Goal: Task Accomplishment & Management: Manage account settings

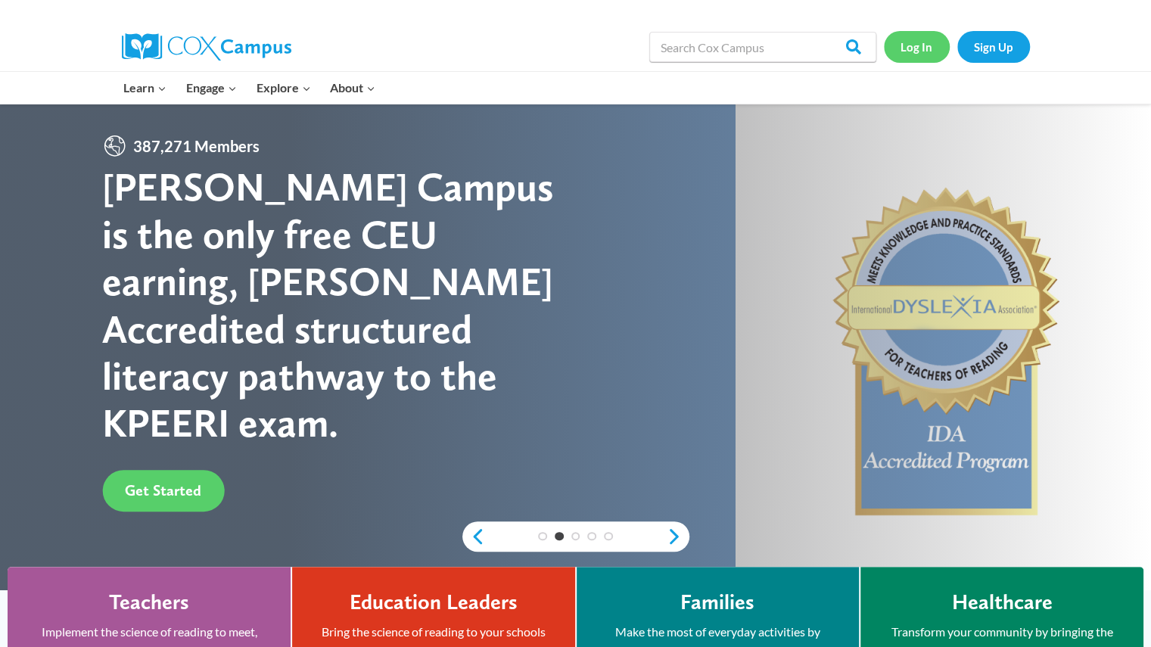
click at [938, 41] on link "Log In" at bounding box center [917, 46] width 66 height 31
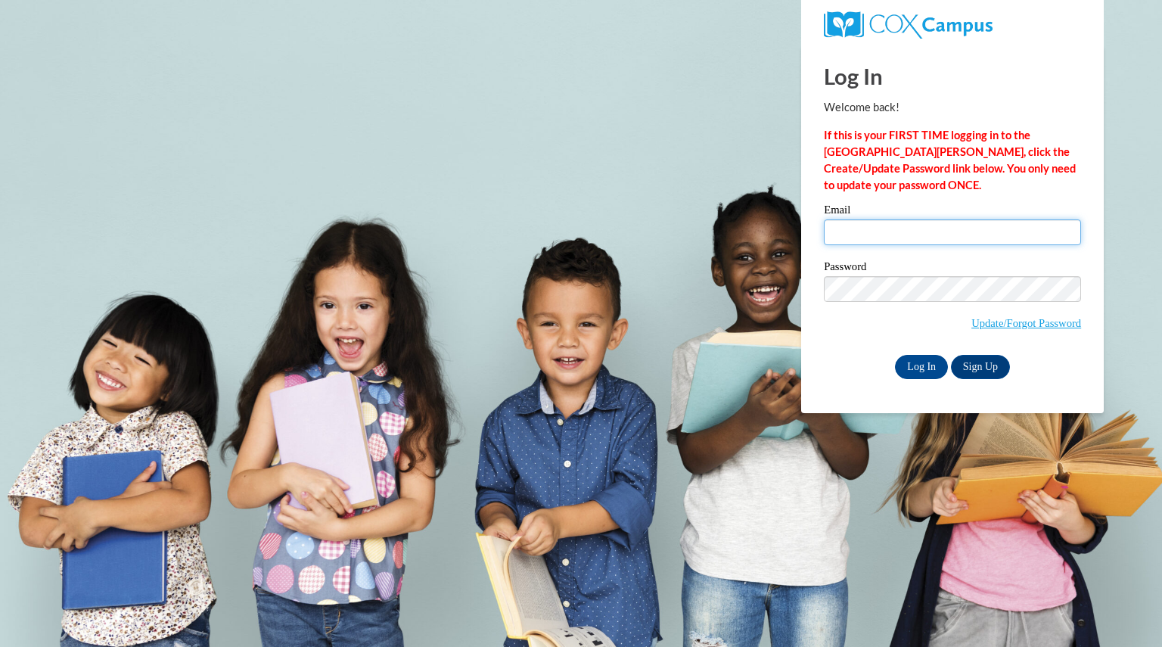
click at [849, 222] on input "Email" at bounding box center [952, 232] width 257 height 26
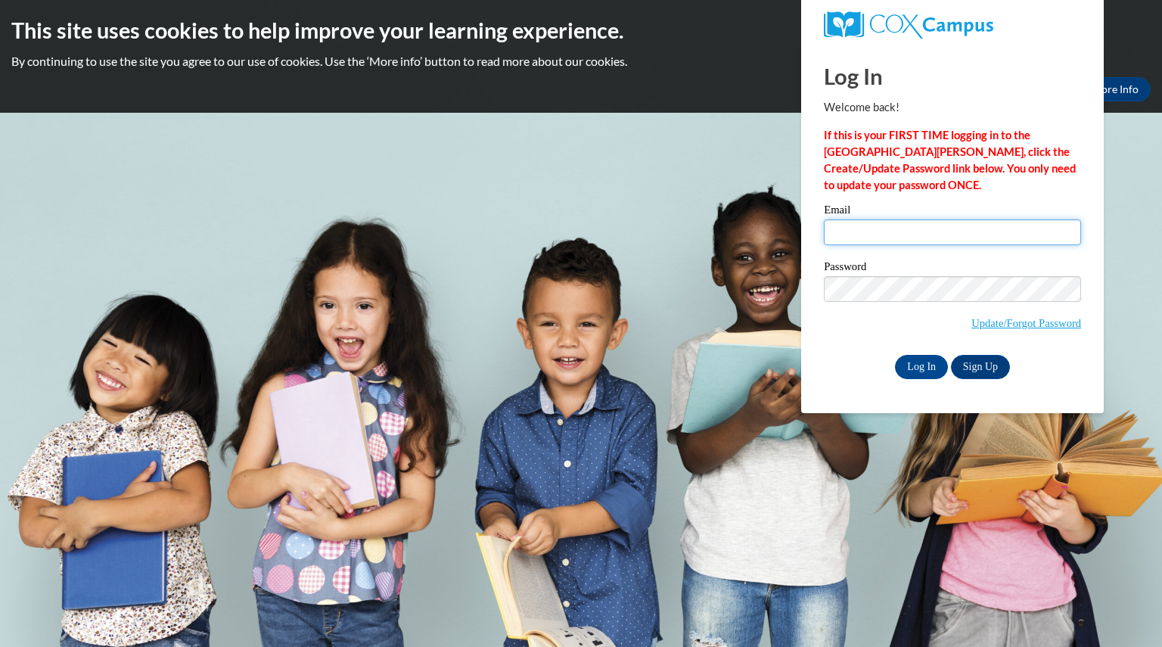
type input "mahonydalinda@aasd.k12.wi.us"
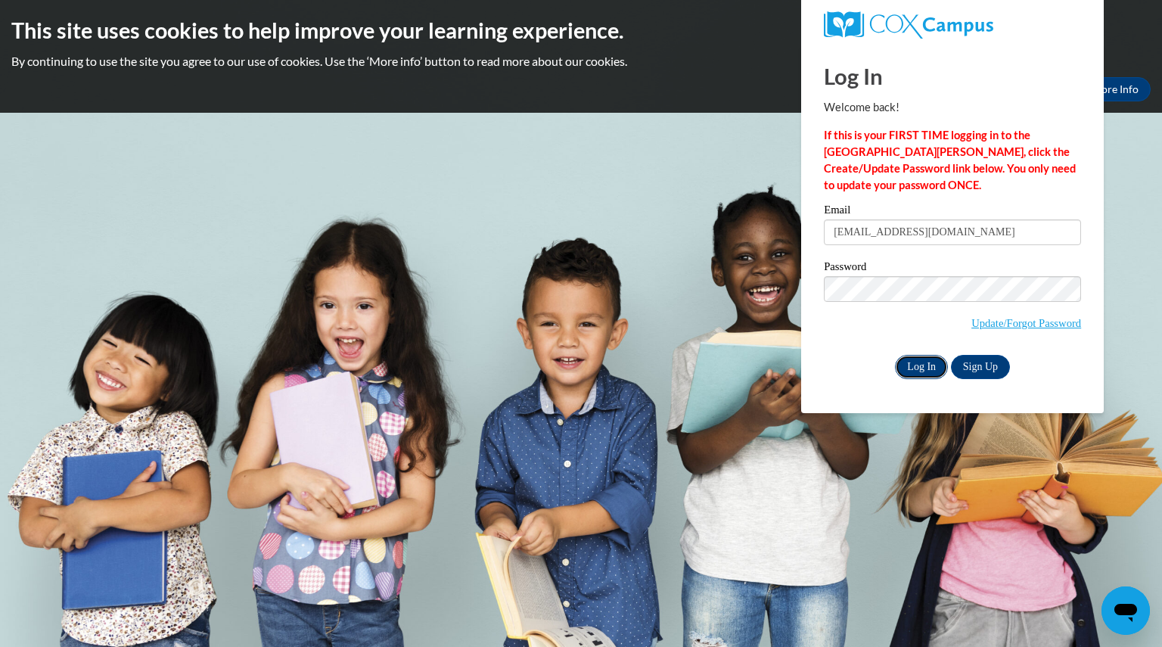
click at [931, 362] on input "Log In" at bounding box center [921, 367] width 53 height 24
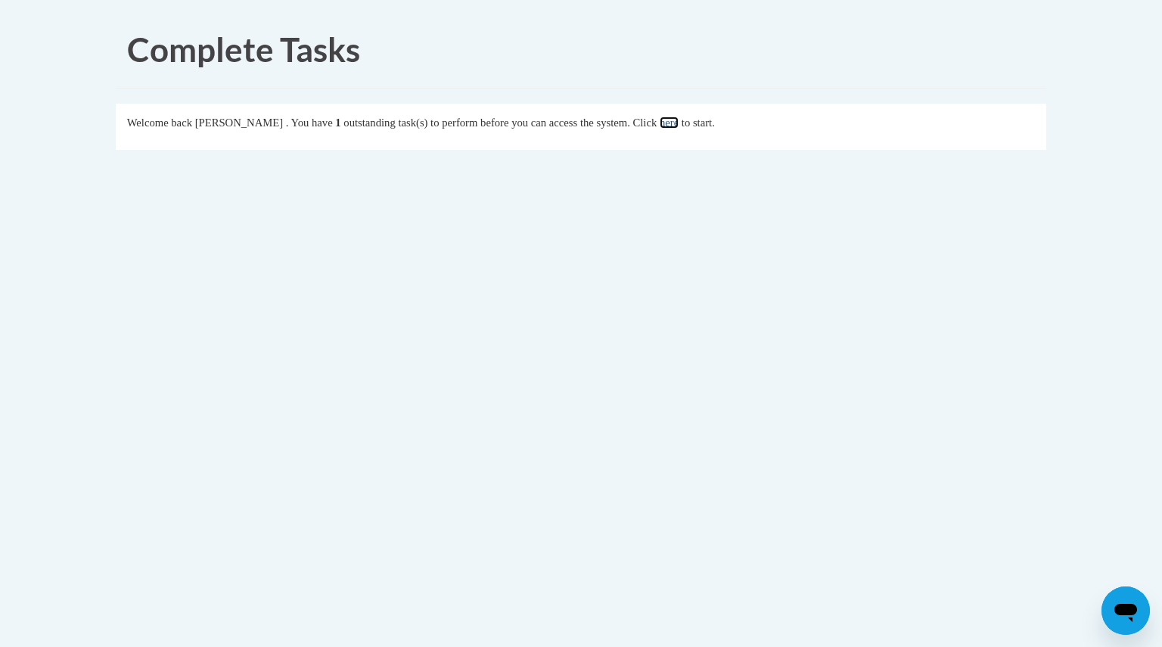
click at [679, 122] on link "here" at bounding box center [669, 123] width 19 height 12
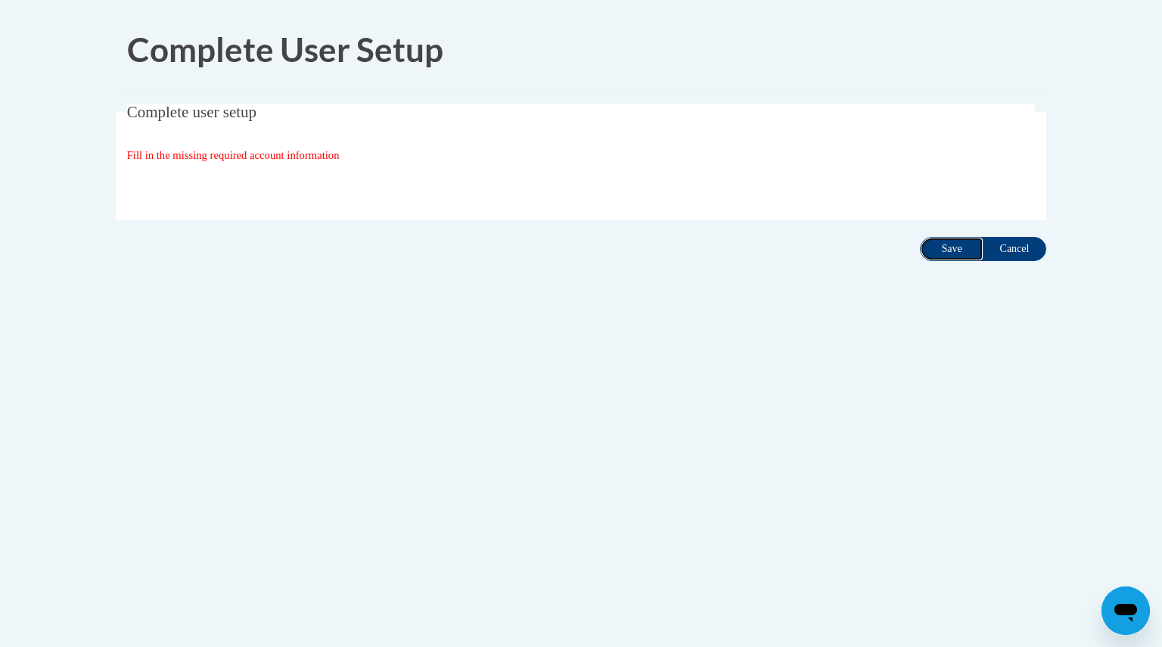
click at [947, 251] on input "Save" at bounding box center [952, 249] width 64 height 24
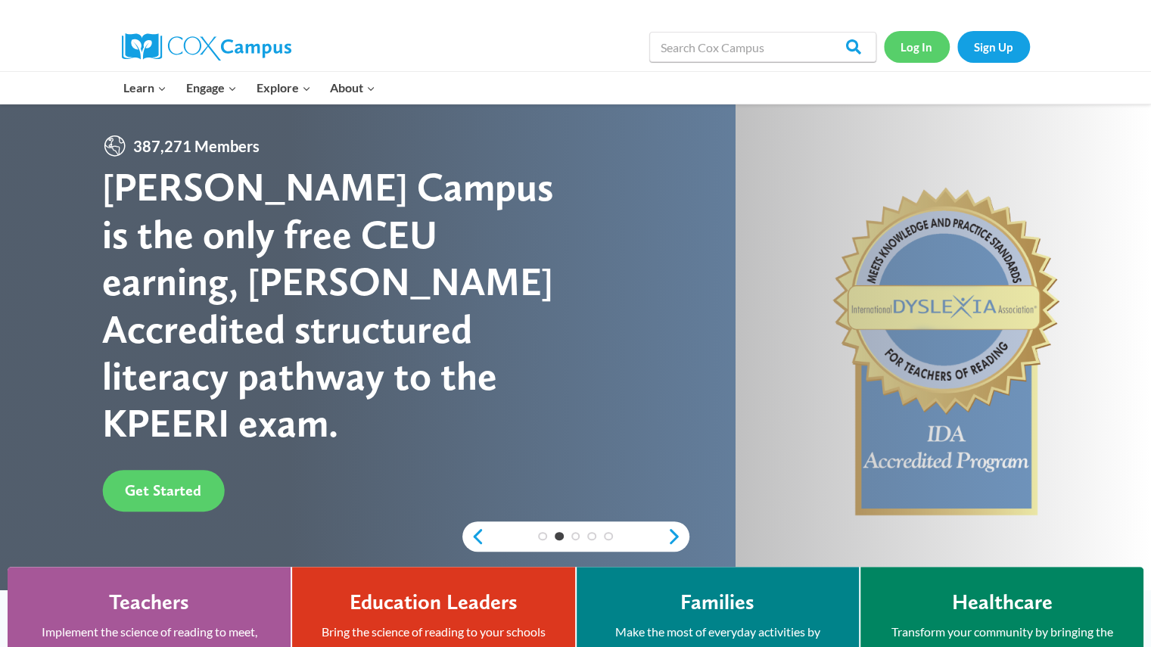
click at [920, 46] on link "Log In" at bounding box center [917, 46] width 66 height 31
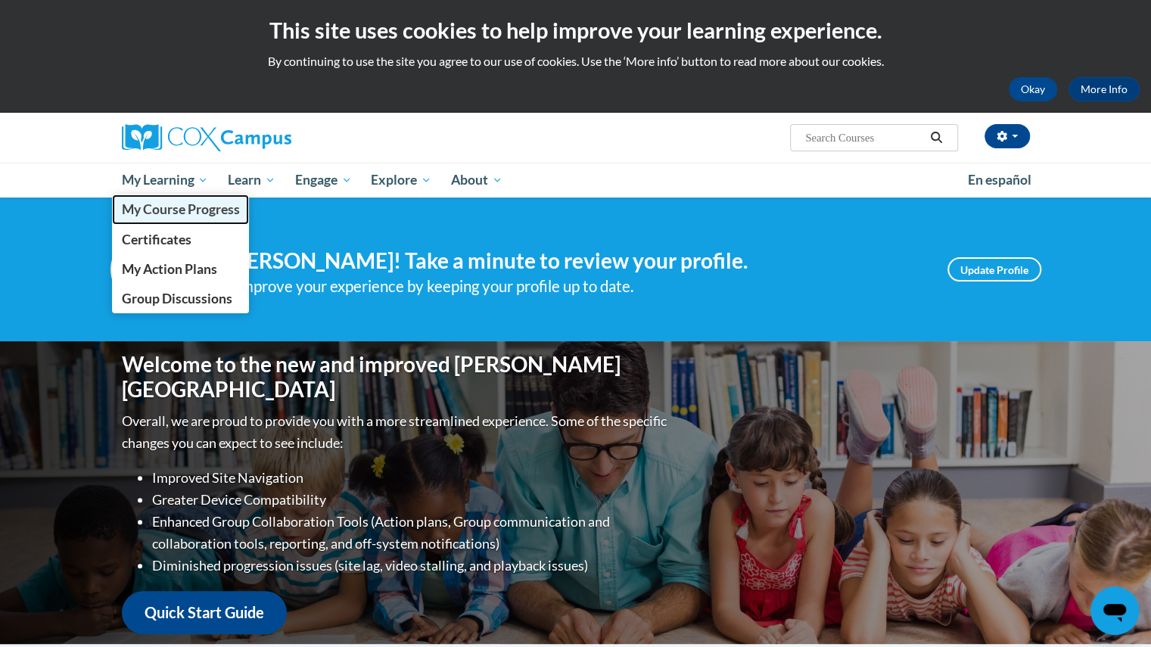
click at [189, 205] on span "My Course Progress" at bounding box center [180, 209] width 118 height 16
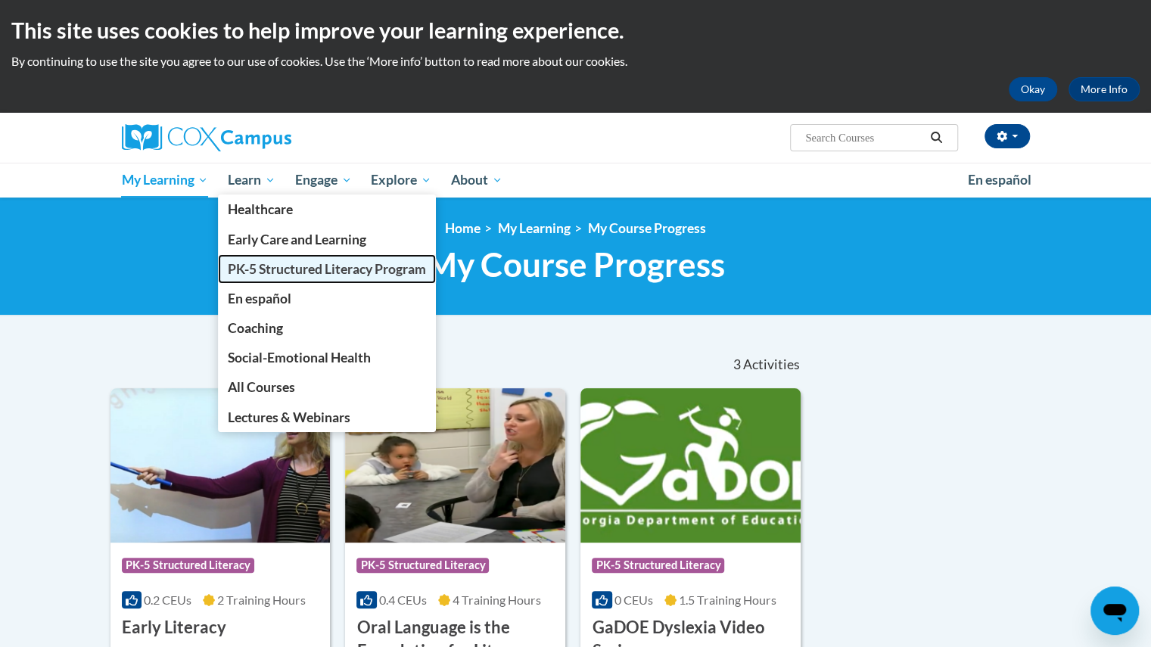
click at [301, 274] on span "PK-5 Structured Literacy Program" at bounding box center [327, 269] width 198 height 16
